Goal: Information Seeking & Learning: Find specific page/section

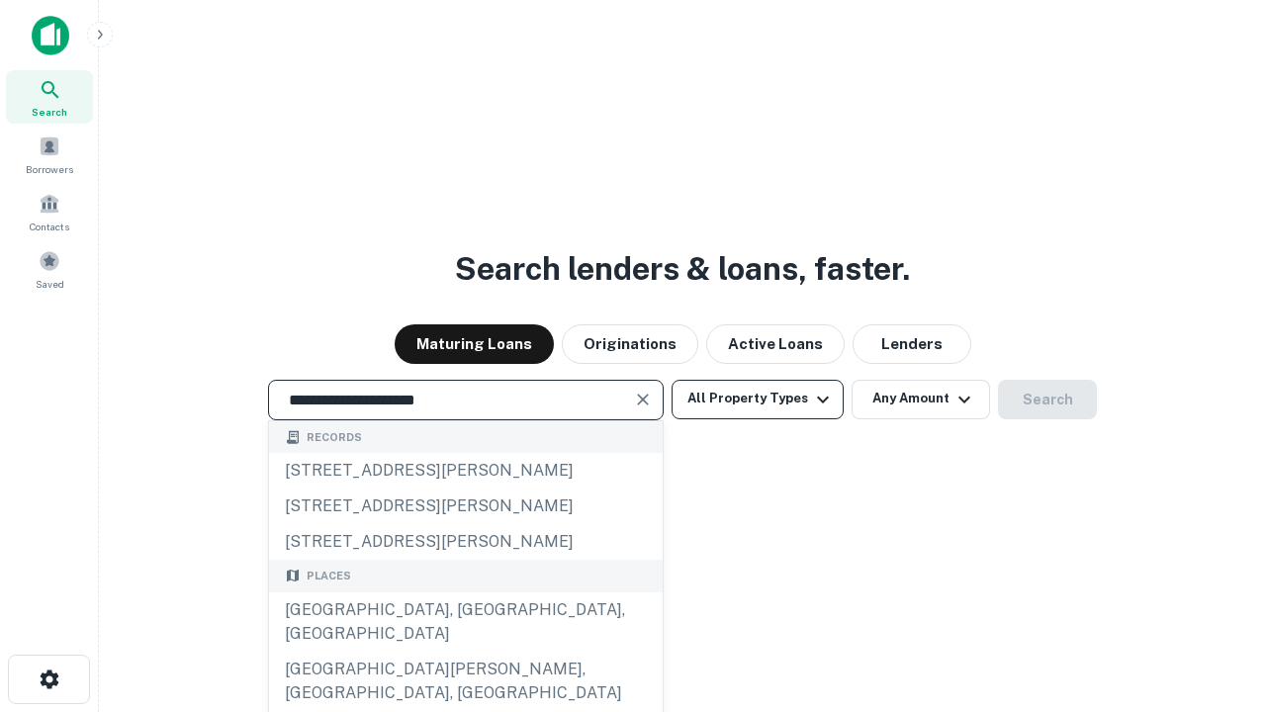
click at [465, 652] on div "[GEOGRAPHIC_DATA], [GEOGRAPHIC_DATA], [GEOGRAPHIC_DATA]" at bounding box center [465, 621] width 393 height 59
click at [757, 398] on button "All Property Types" at bounding box center [757, 400] width 172 height 40
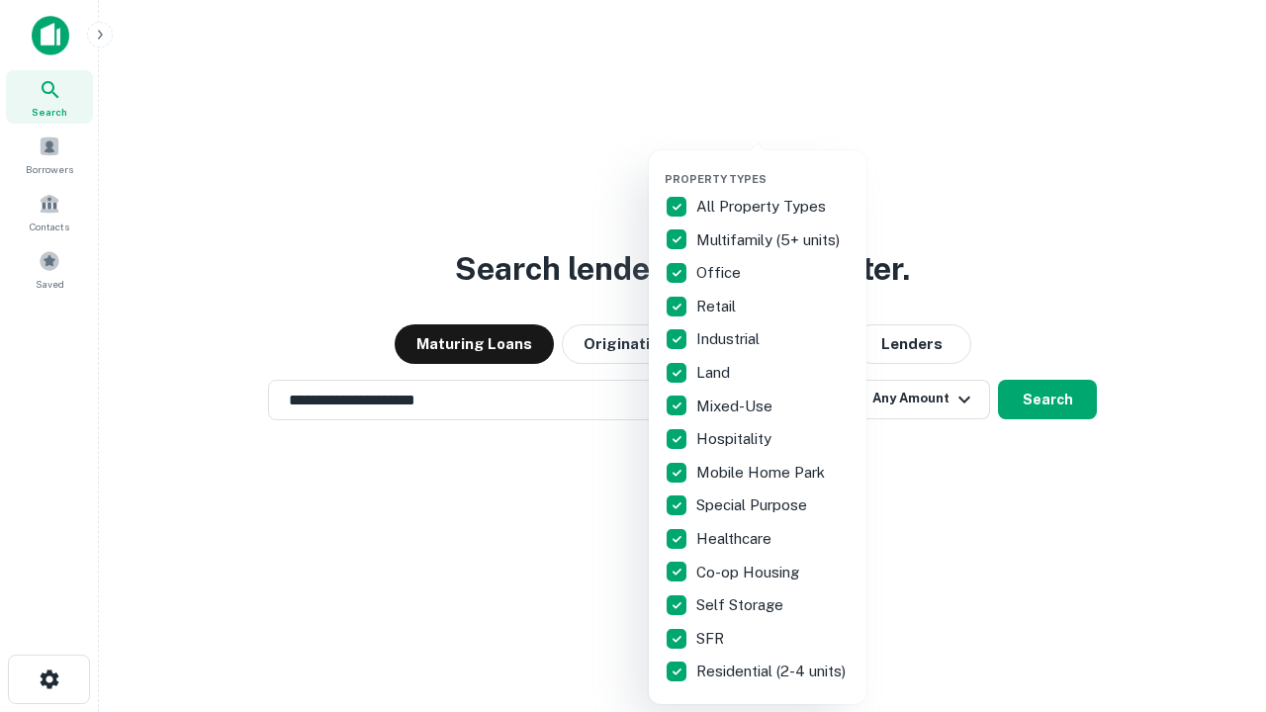
type input "**********"
click at [773, 166] on button "button" at bounding box center [773, 166] width 218 height 1
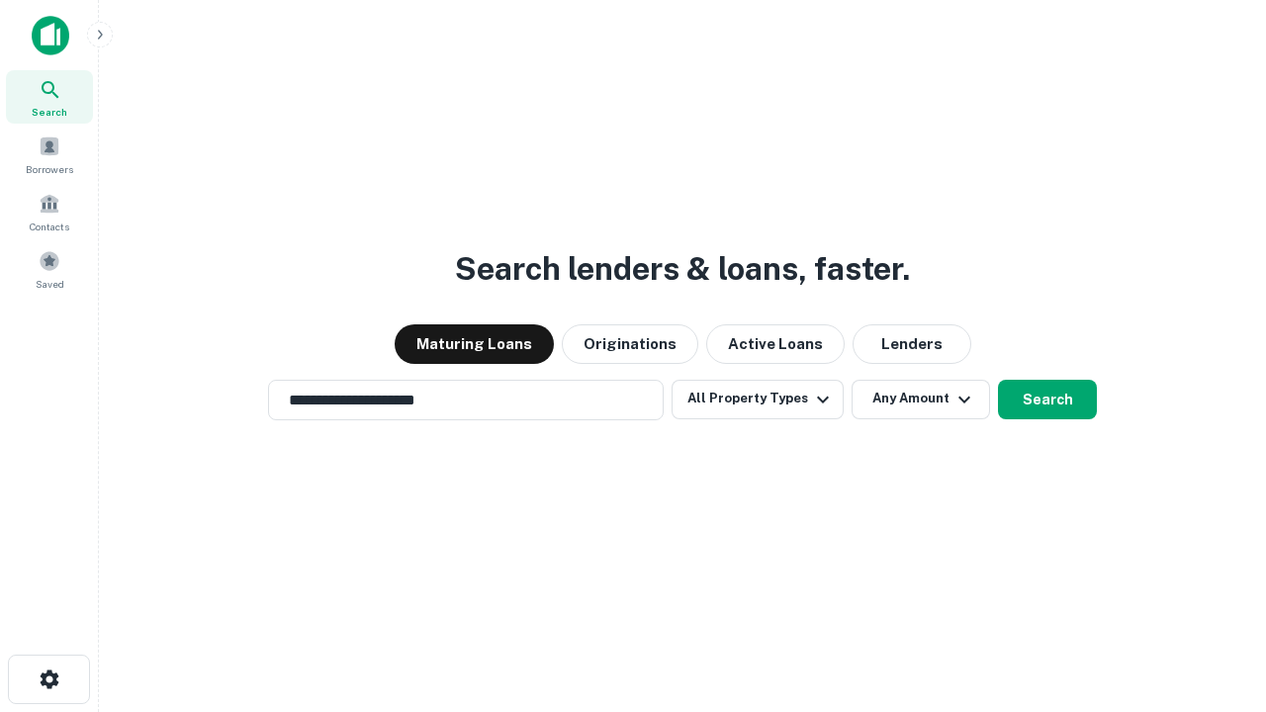
scroll to position [31, 0]
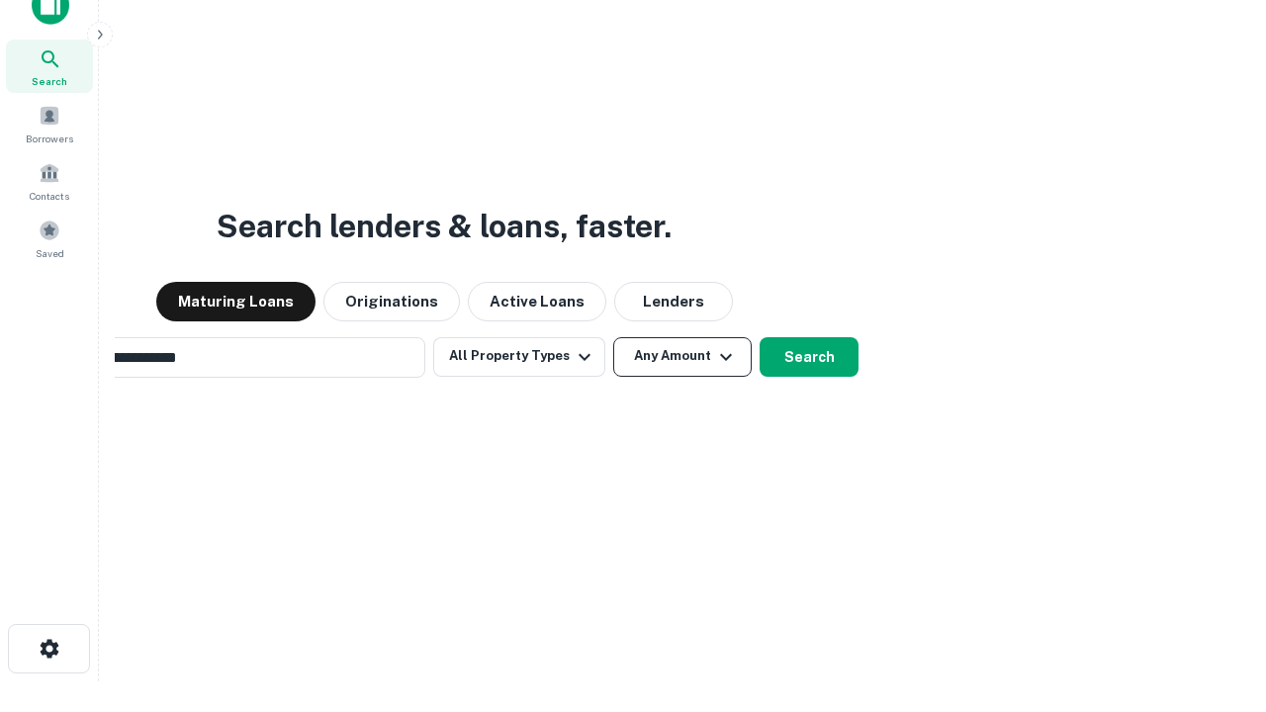
click at [613, 337] on button "Any Amount" at bounding box center [682, 357] width 138 height 40
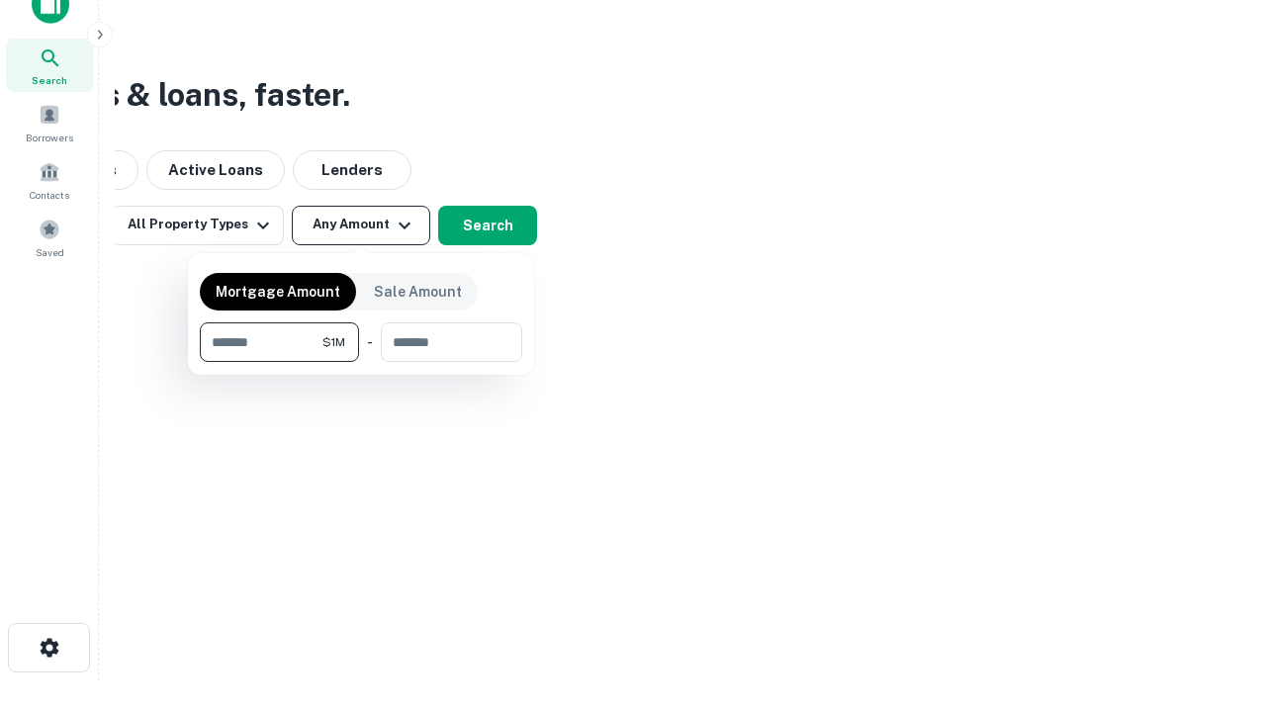
type input "*******"
click at [361, 362] on button "button" at bounding box center [361, 362] width 322 height 1
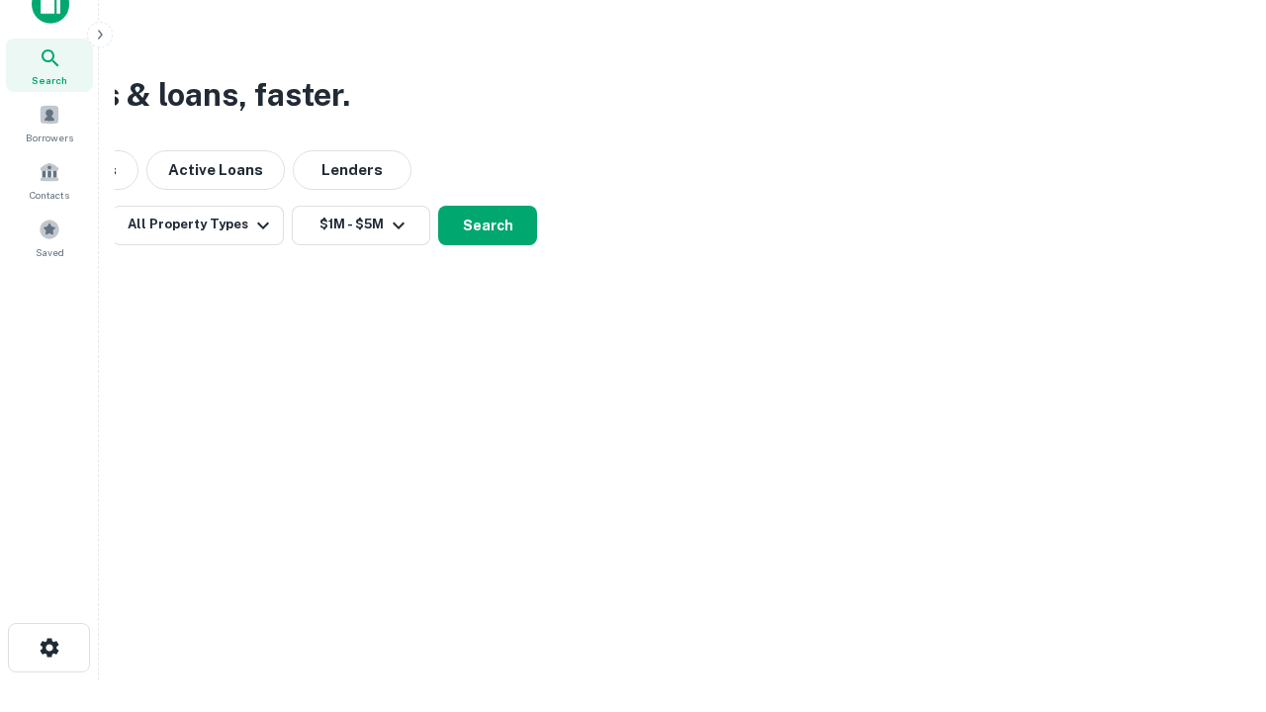
scroll to position [12, 365]
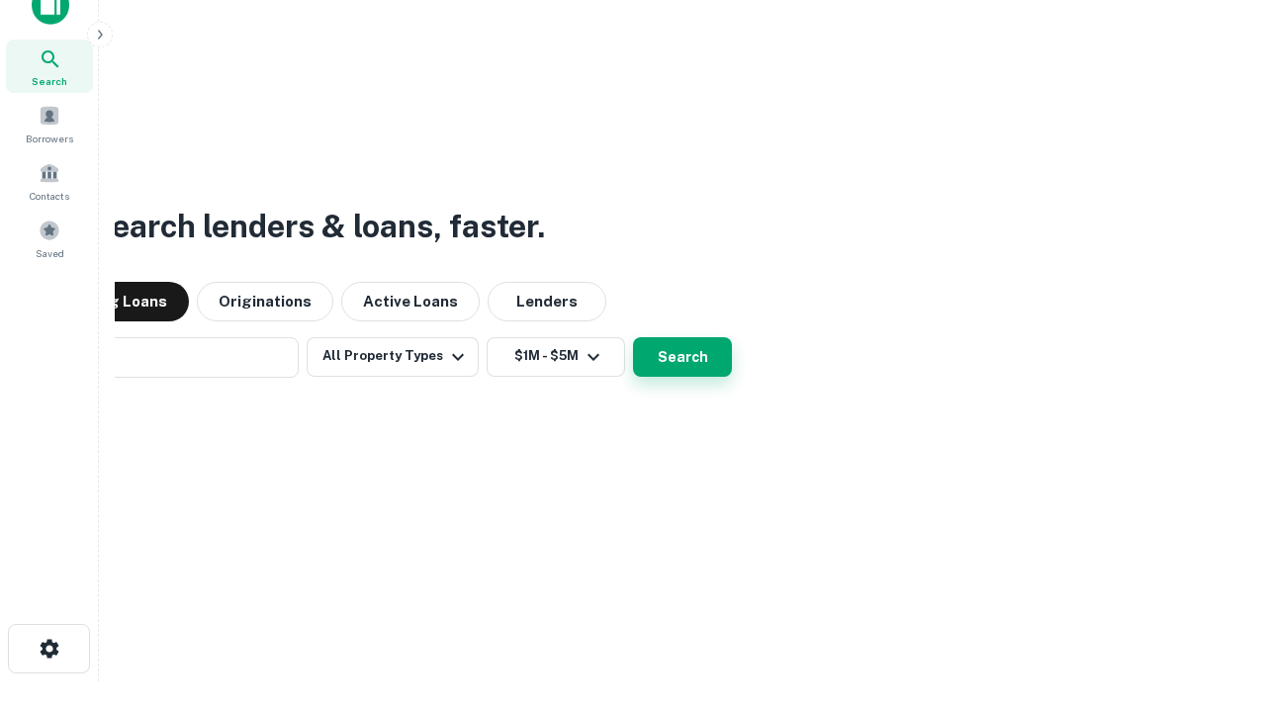
click at [633, 337] on button "Search" at bounding box center [682, 357] width 99 height 40
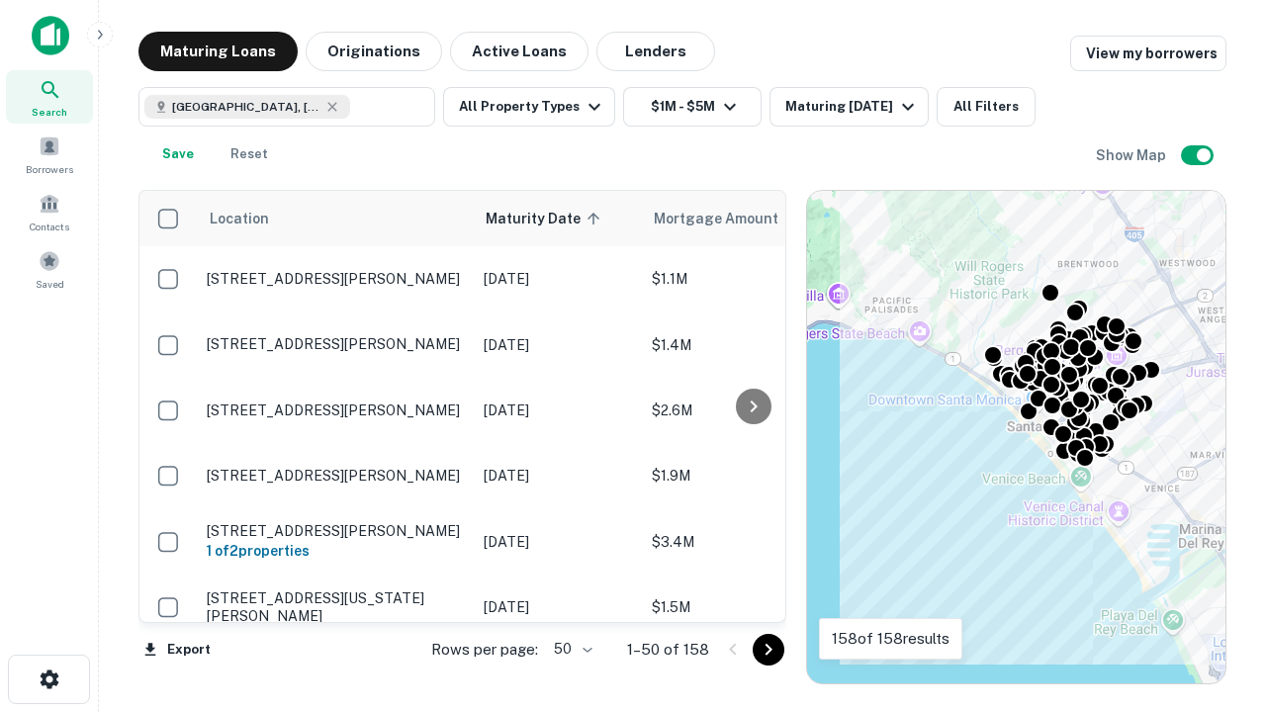
click at [569, 649] on body "Search Borrowers Contacts Saved Maturing Loans Originations Active Loans Lender…" at bounding box center [633, 356] width 1266 height 712
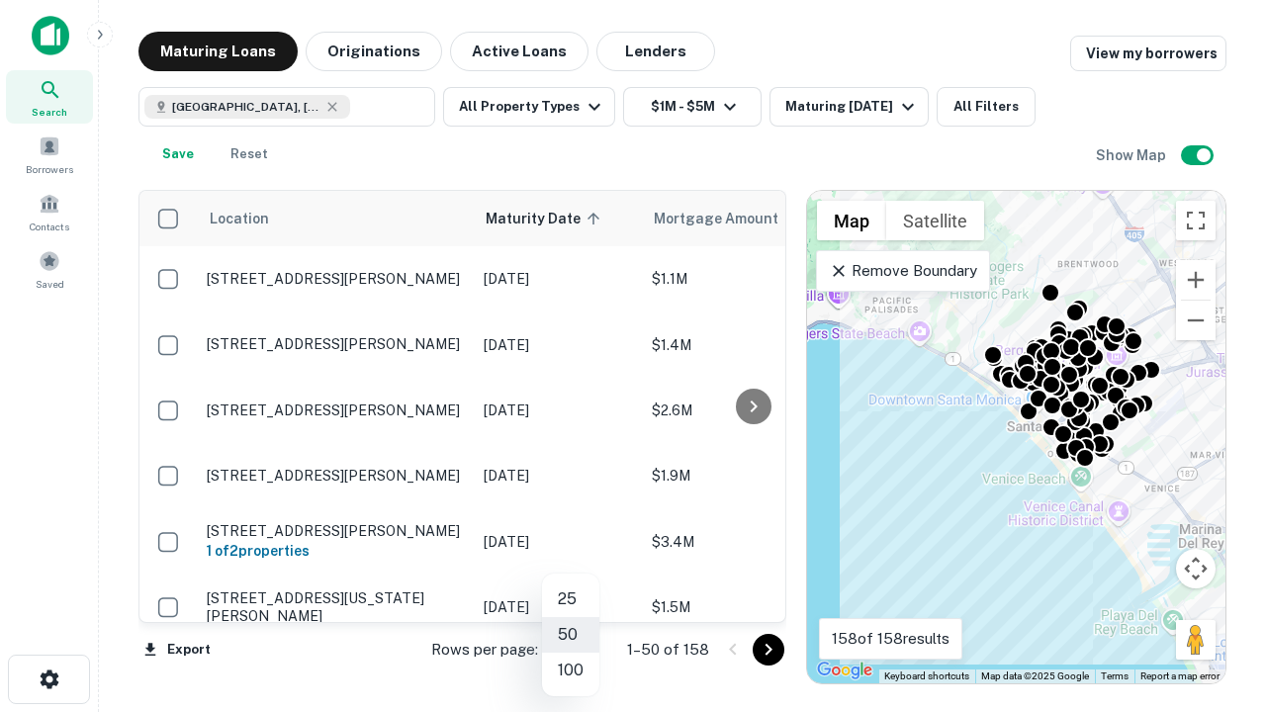
click at [570, 599] on li "25" at bounding box center [570, 599] width 57 height 36
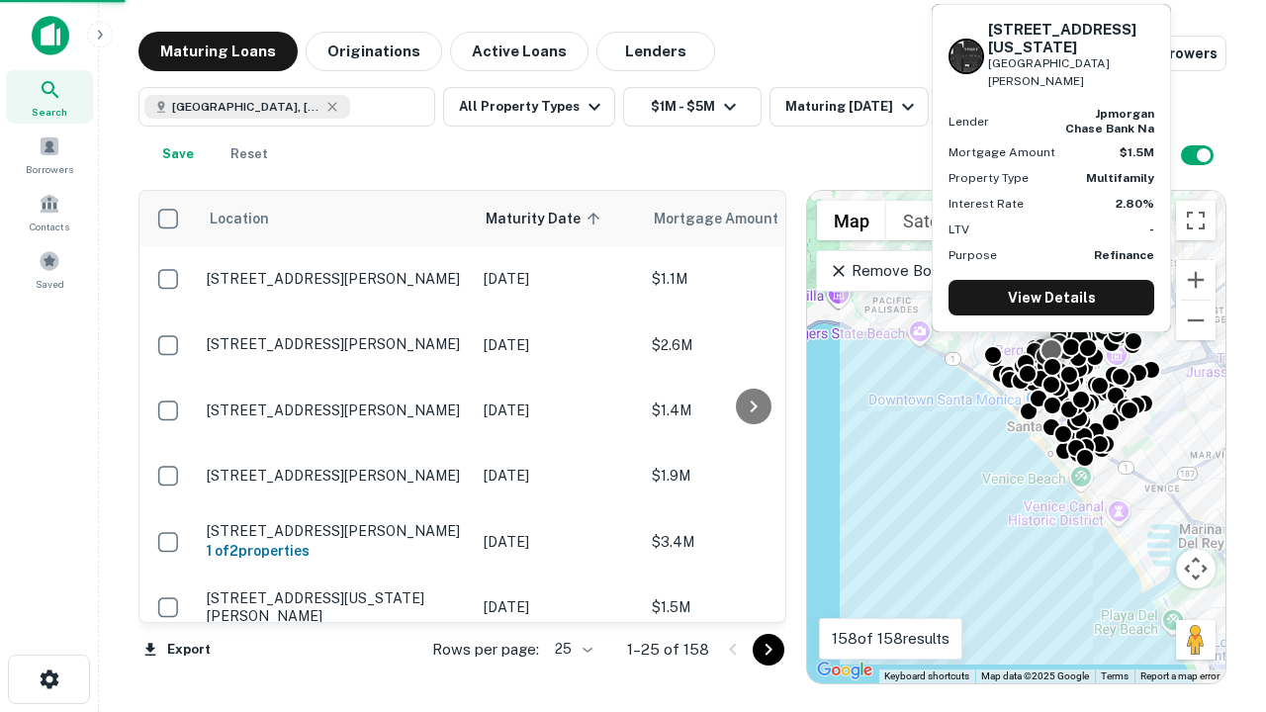
click at [767, 649] on icon "Go to next page" at bounding box center [768, 650] width 24 height 24
